Goal: Information Seeking & Learning: Learn about a topic

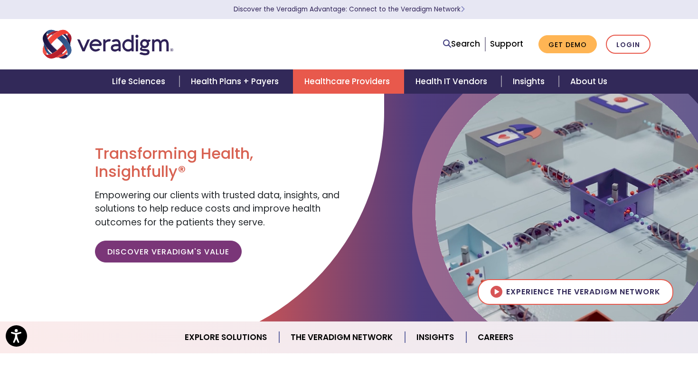
click at [343, 80] on link "Healthcare Providers" at bounding box center [348, 81] width 111 height 24
